Goal: Transaction & Acquisition: Purchase product/service

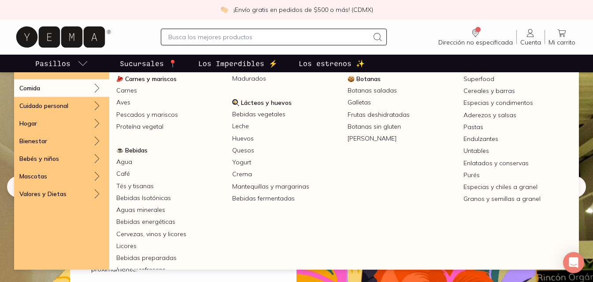
scroll to position [128, 0]
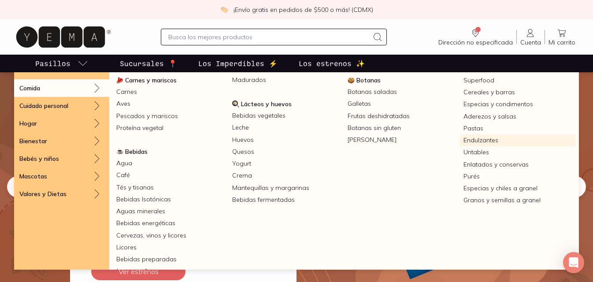
click at [479, 138] on link "Endulzantes" at bounding box center [518, 140] width 116 height 12
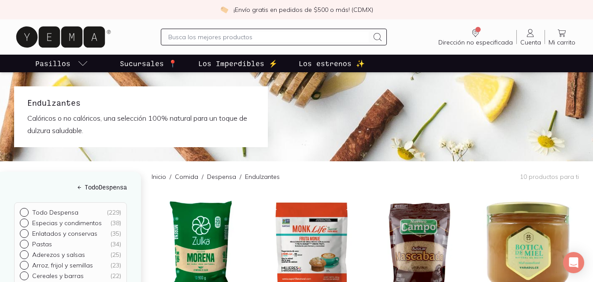
click at [184, 37] on input "text" at bounding box center [268, 37] width 200 height 11
type input "cajeta"
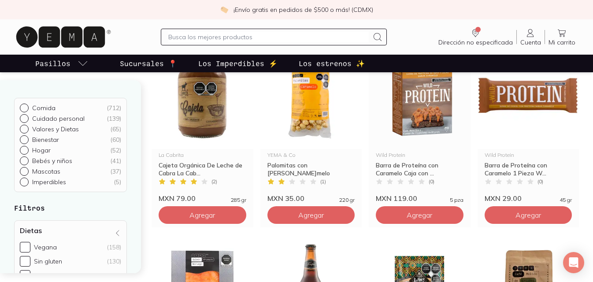
scroll to position [126, 0]
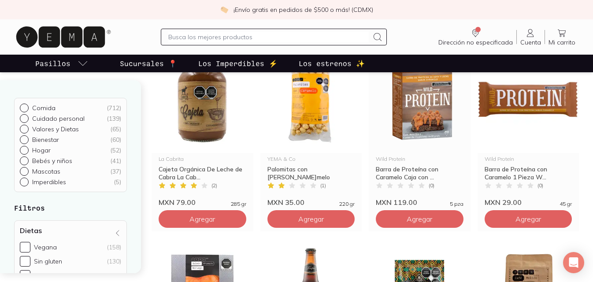
click at [197, 37] on input "text" at bounding box center [268, 37] width 200 height 11
click at [188, 38] on input "proteina whey" at bounding box center [268, 37] width 200 height 11
type input "proteína whey"
click at [220, 37] on input "proteína whey" at bounding box center [268, 37] width 200 height 11
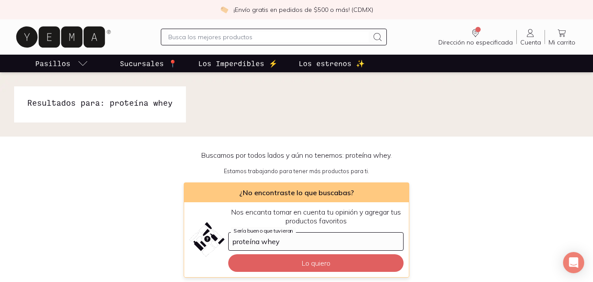
click at [255, 39] on input "text" at bounding box center [268, 37] width 200 height 11
type input "proteina en polvo"
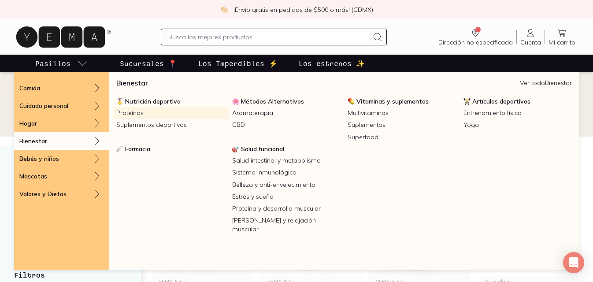
click at [137, 111] on link "Proteínas" at bounding box center [171, 113] width 116 height 12
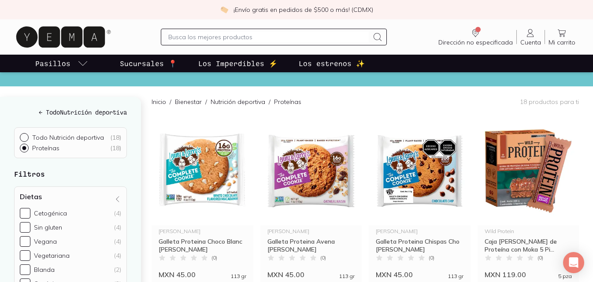
scroll to position [51, 0]
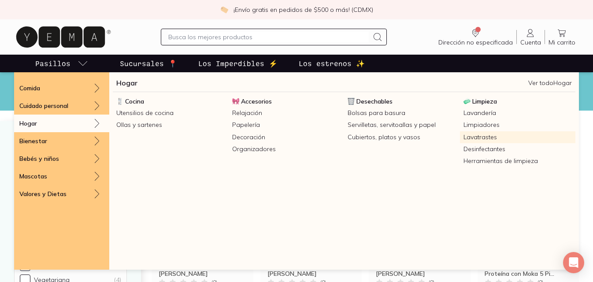
click at [486, 136] on link "Lavatrastes" at bounding box center [518, 137] width 116 height 12
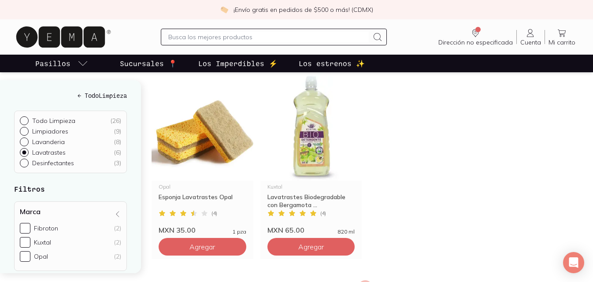
scroll to position [300, 0]
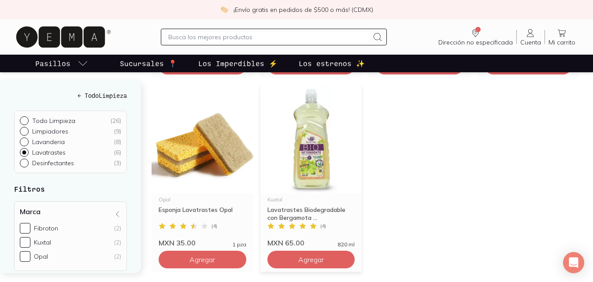
click at [302, 163] on img at bounding box center [311, 139] width 102 height 108
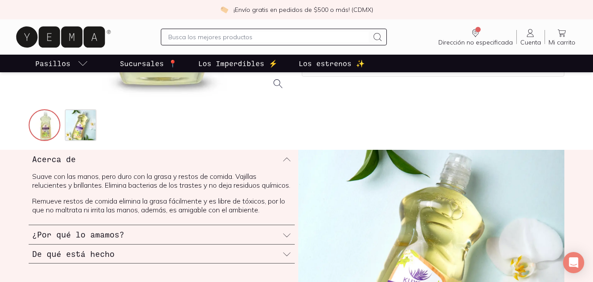
scroll to position [271, 0]
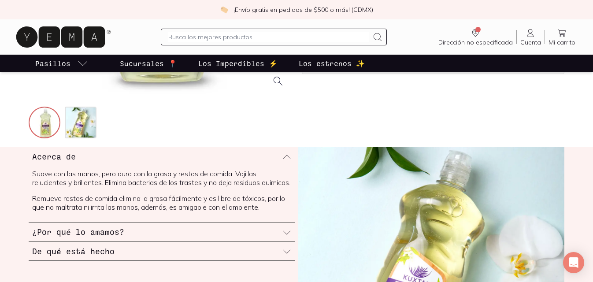
click at [287, 256] on icon at bounding box center [286, 251] width 9 height 9
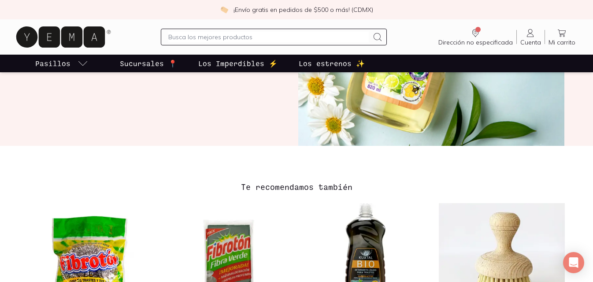
scroll to position [616, 0]
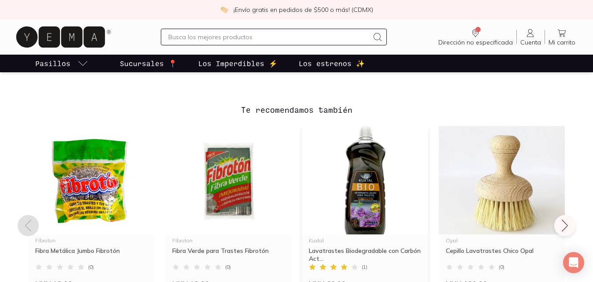
click at [370, 195] on img at bounding box center [365, 180] width 126 height 108
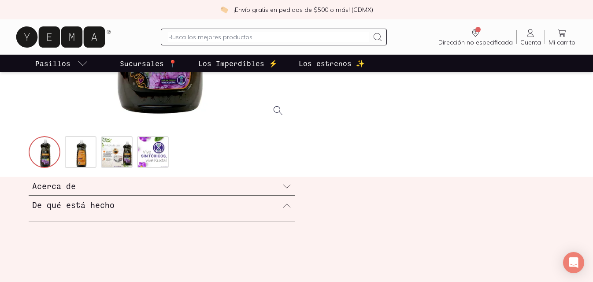
scroll to position [263, 0]
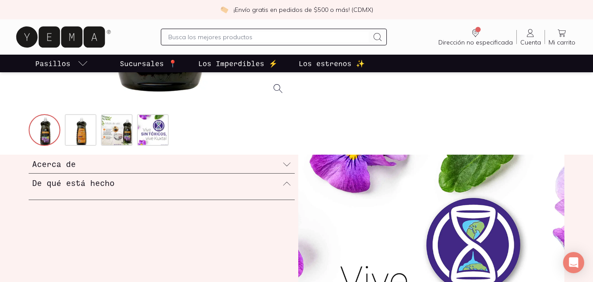
click at [288, 187] on icon at bounding box center [286, 183] width 9 height 9
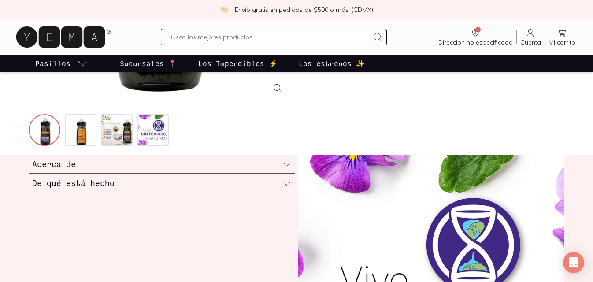
click at [286, 183] on icon at bounding box center [286, 183] width 9 height 9
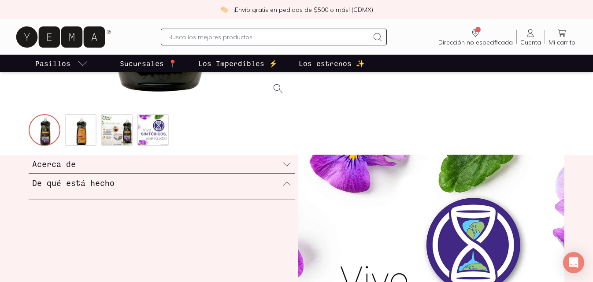
click at [280, 186] on div "De qué está hecho" at bounding box center [162, 182] width 266 height 18
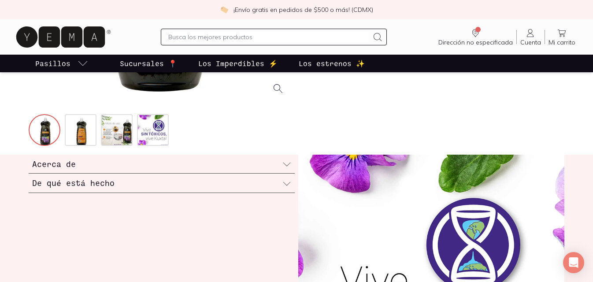
click at [289, 181] on icon at bounding box center [286, 183] width 9 height 9
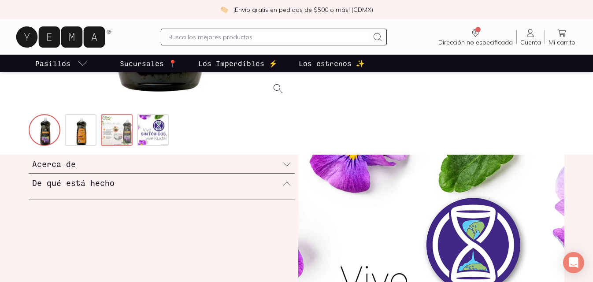
click at [117, 126] on img at bounding box center [118, 131] width 32 height 32
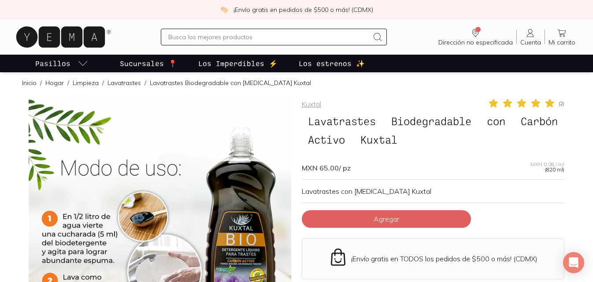
scroll to position [0, 0]
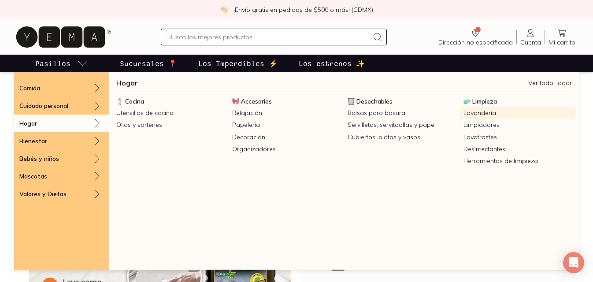
click at [490, 112] on link "Lavandería" at bounding box center [518, 113] width 116 height 12
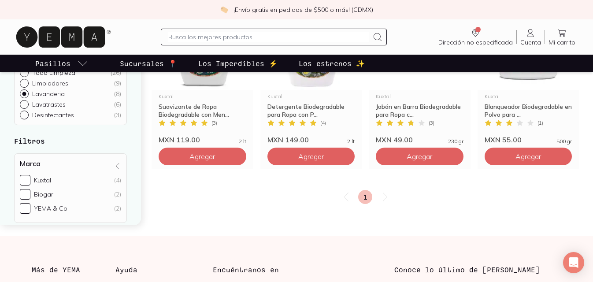
scroll to position [290, 0]
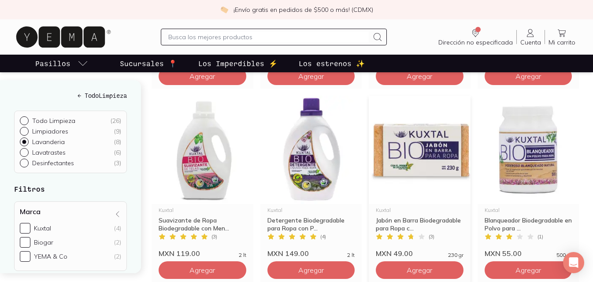
click at [440, 155] on img at bounding box center [420, 150] width 102 height 108
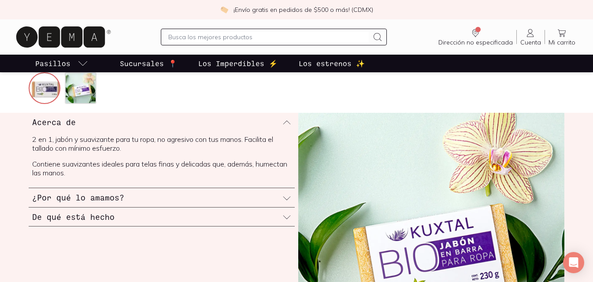
scroll to position [315, 0]
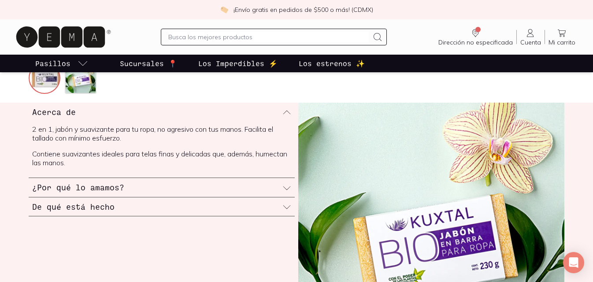
click at [287, 206] on icon at bounding box center [286, 207] width 9 height 9
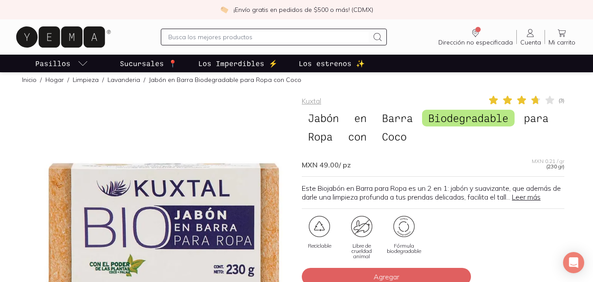
scroll to position [0, 0]
